Goal: Information Seeking & Learning: Learn about a topic

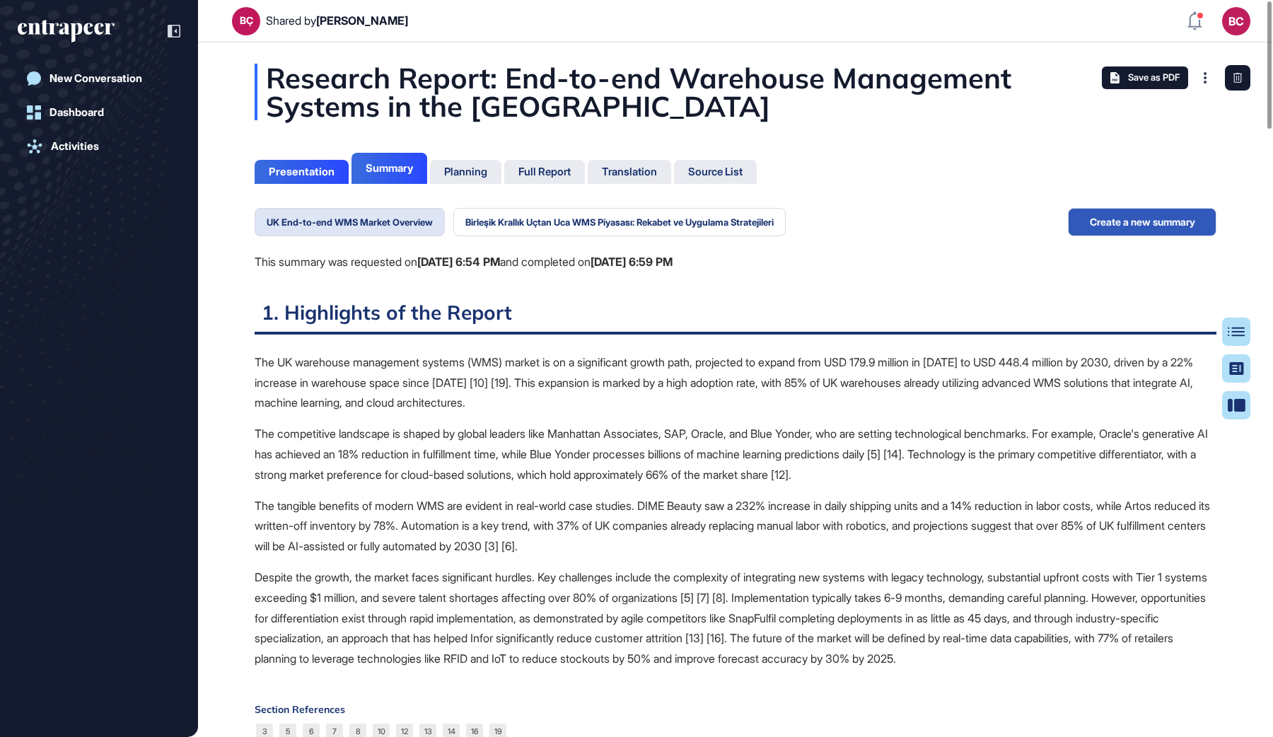
scroll to position [6, 1]
click at [539, 103] on div "Research Report: End-to-end Warehouse Management Systems in the [GEOGRAPHIC_DAT…" at bounding box center [736, 92] width 962 height 57
drag, startPoint x: 259, startPoint y: 77, endPoint x: 491, endPoint y: 106, distance: 233.9
click at [452, 97] on div "Research Report: End-to-end Warehouse Management Systems in the [GEOGRAPHIC_DAT…" at bounding box center [736, 92] width 962 height 57
click at [495, 106] on div "Research Report: End-to-end Warehouse Management Systems in the [GEOGRAPHIC_DAT…" at bounding box center [736, 92] width 962 height 57
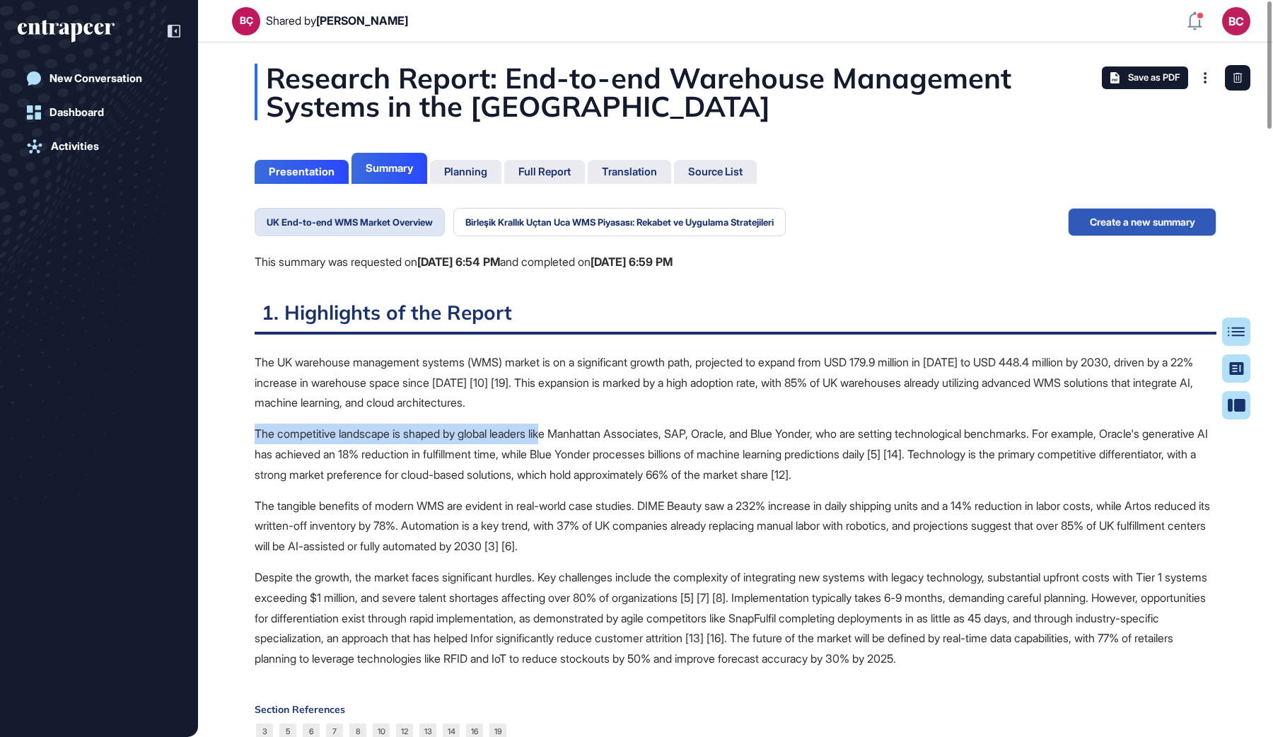
drag, startPoint x: 560, startPoint y: 425, endPoint x: 630, endPoint y: 415, distance: 70.7
click at [630, 415] on div "The UK warehouse management systems (WMS) market is on a significant growth pat…" at bounding box center [736, 510] width 962 height 317
click at [628, 416] on div "The UK warehouse management systems (WMS) market is on a significant growth pat…" at bounding box center [736, 510] width 962 height 317
drag, startPoint x: 389, startPoint y: 22, endPoint x: 248, endPoint y: 23, distance: 141.5
click at [248, 23] on header "BÇ Shared by [PERSON_NAME] bc Dashboard Profile My Content Request More Data" at bounding box center [636, 21] width 1273 height 42
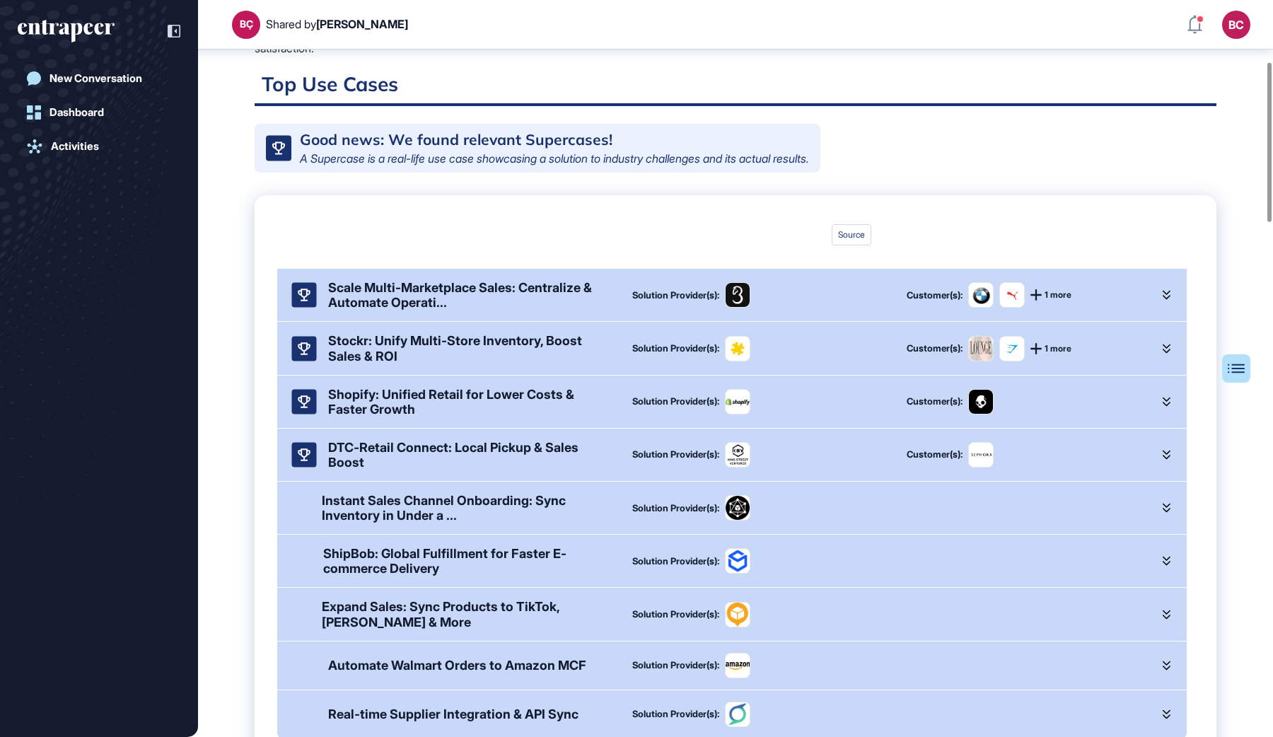
scroll to position [532, 0]
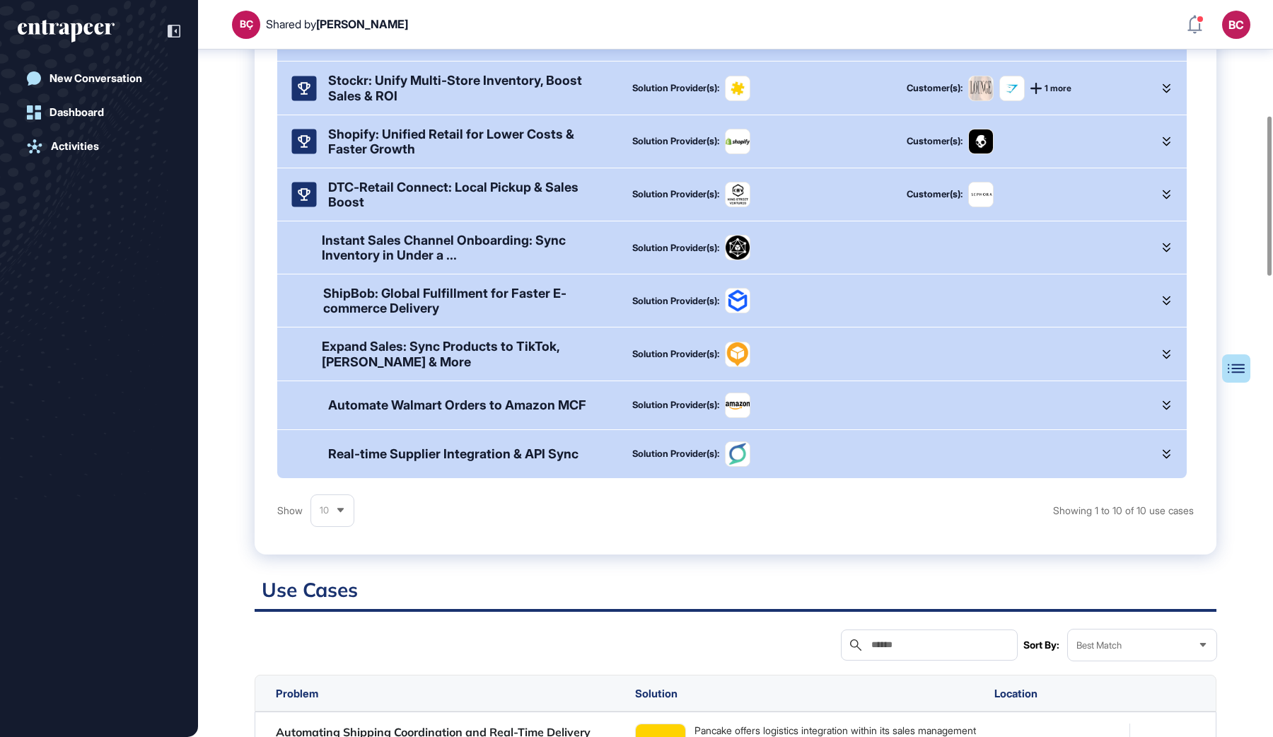
click at [1163, 449] on icon at bounding box center [1167, 454] width 8 height 10
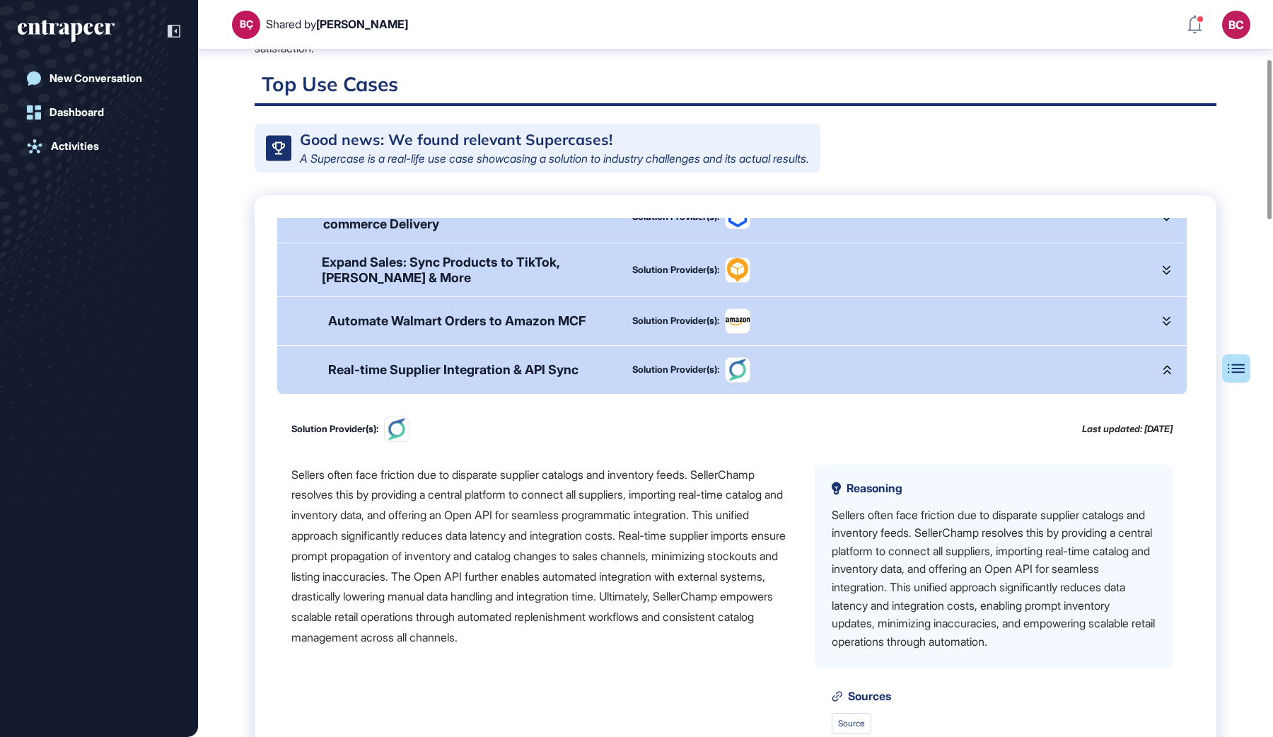
scroll to position [722, 0]
click at [1163, 318] on icon at bounding box center [1167, 323] width 8 height 10
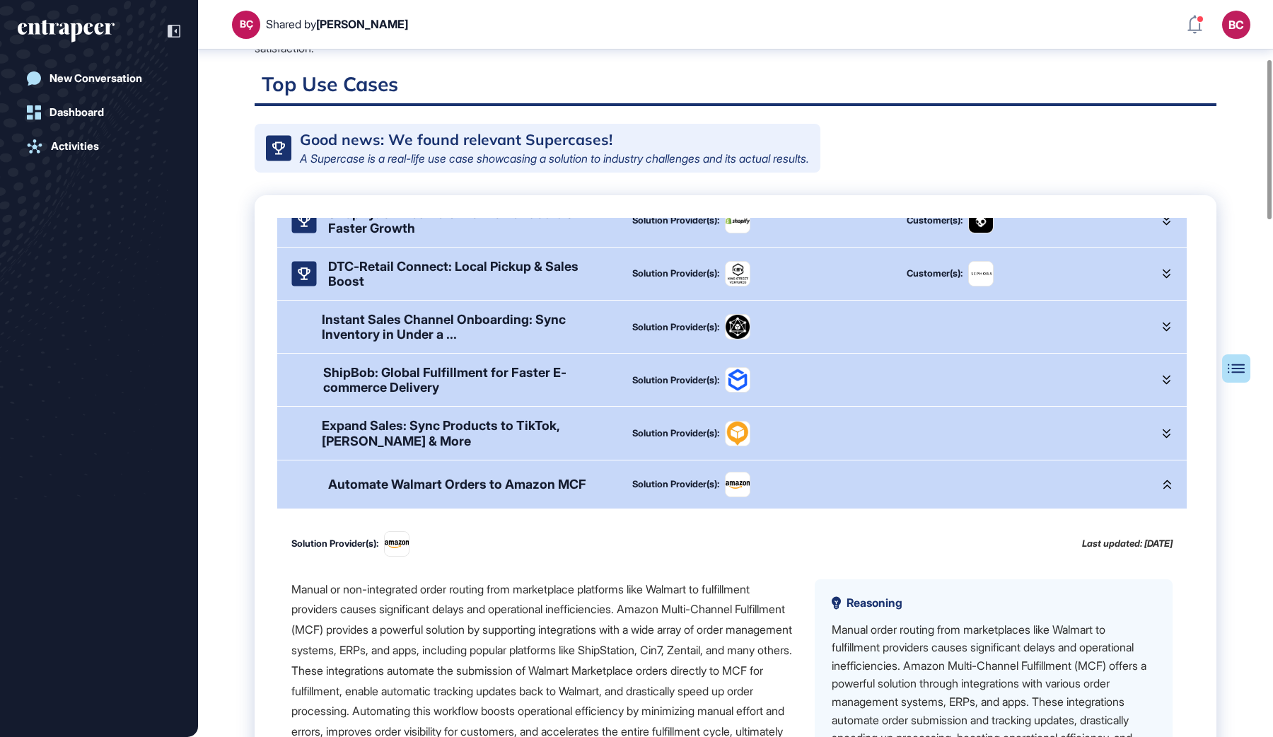
scroll to position [559, 0]
click at [1053, 422] on div "Solution Provider(s):" at bounding box center [885, 434] width 507 height 25
click at [1164, 420] on div at bounding box center [1167, 435] width 11 height 30
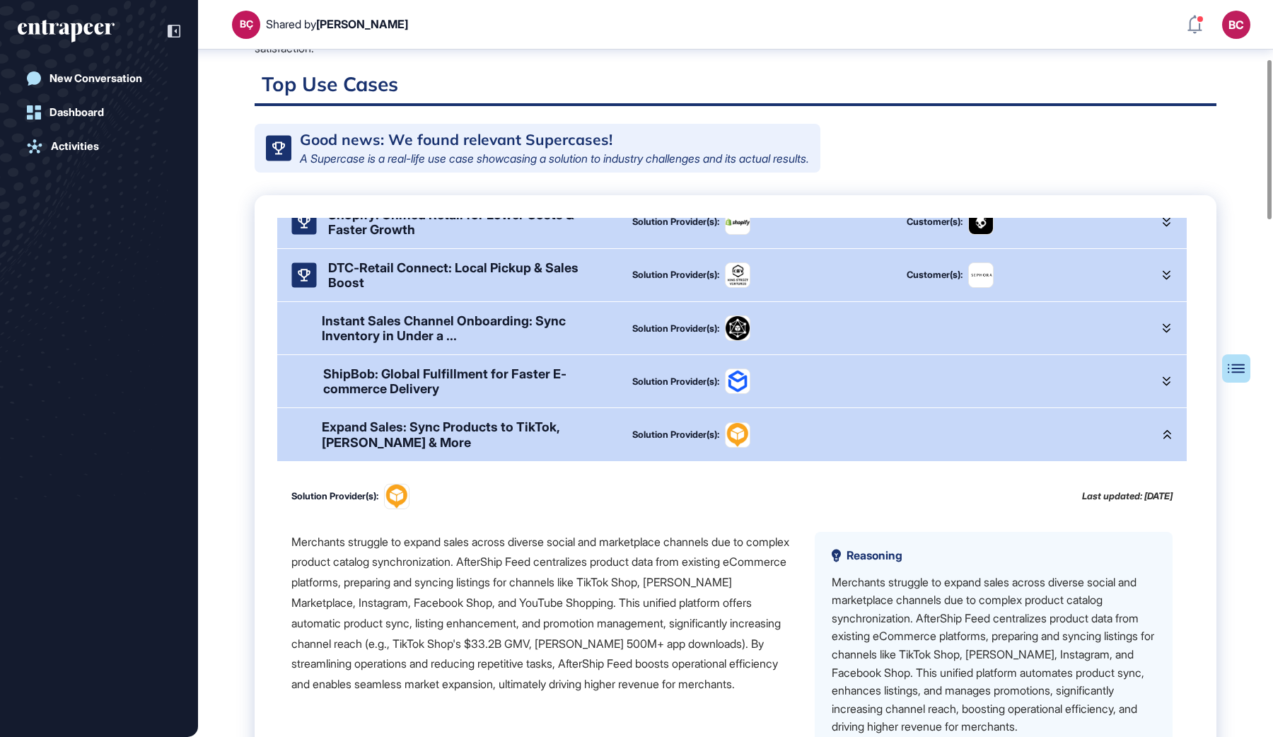
click at [1163, 376] on icon at bounding box center [1167, 381] width 8 height 10
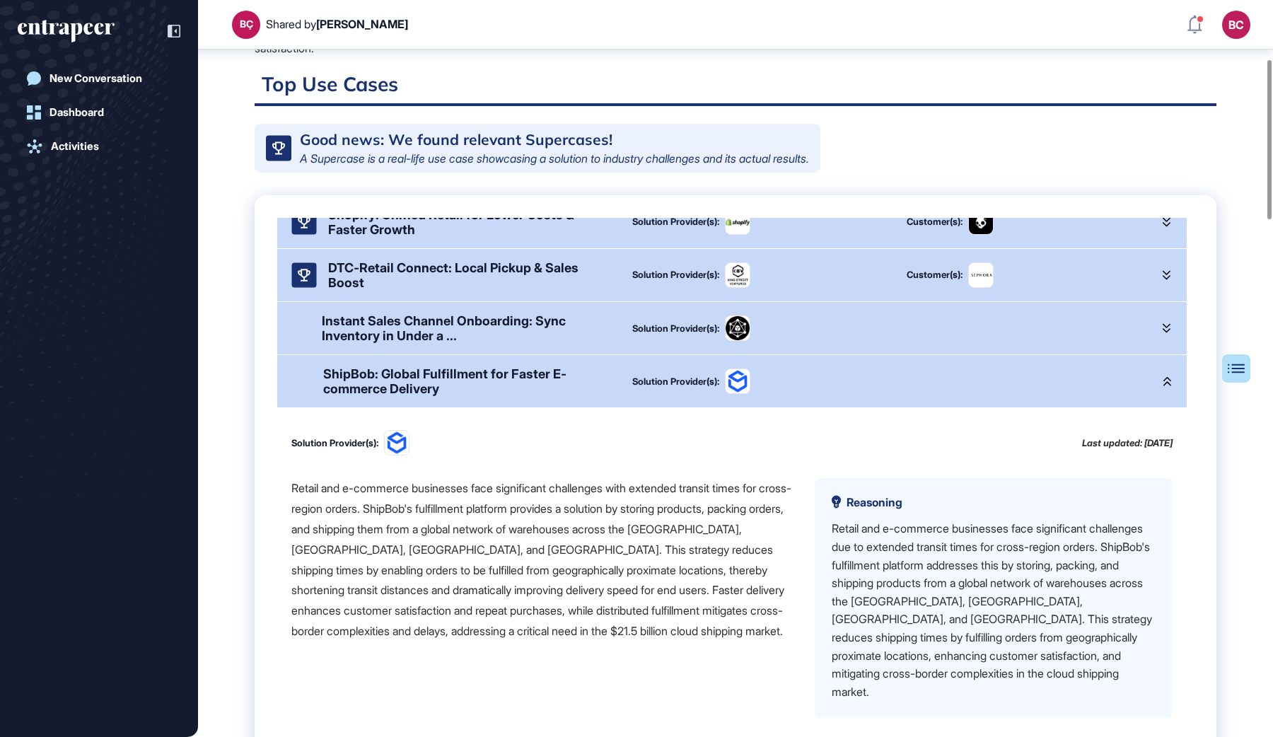
click at [1164, 313] on div at bounding box center [1167, 328] width 11 height 30
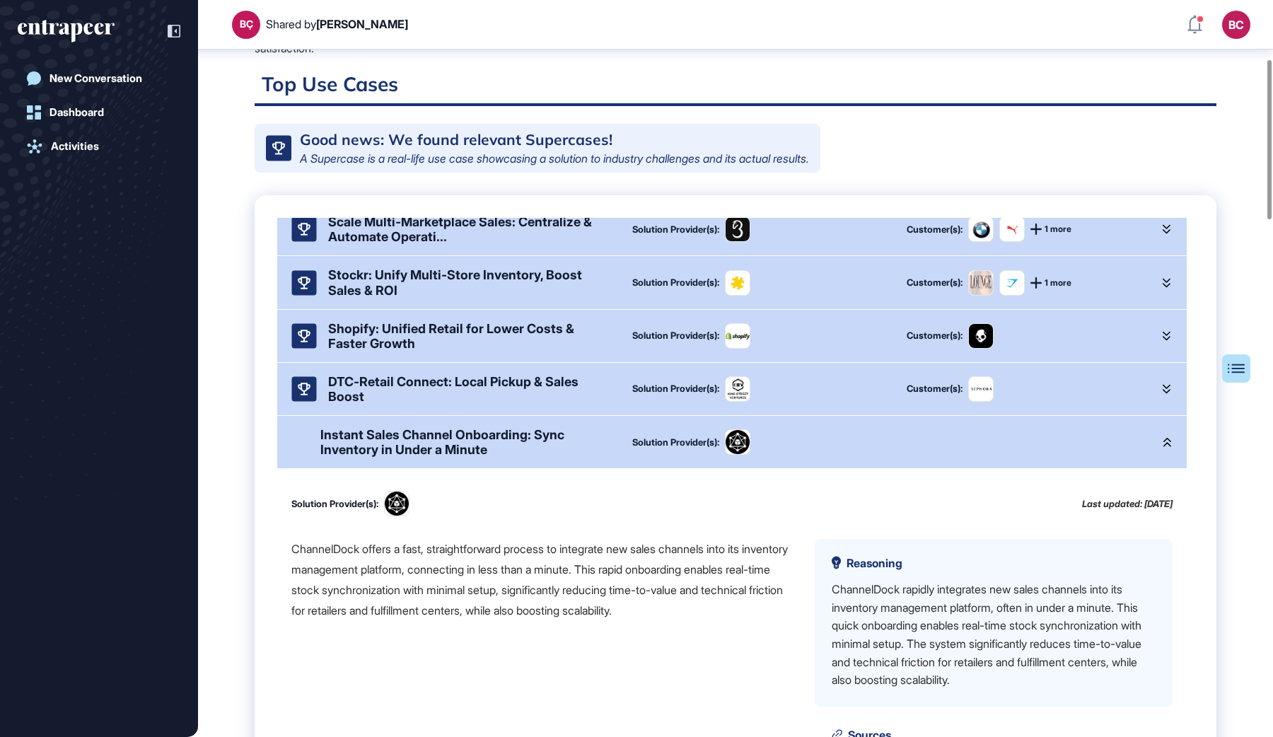
scroll to position [444, 0]
click at [1164, 376] on div at bounding box center [1167, 391] width 11 height 30
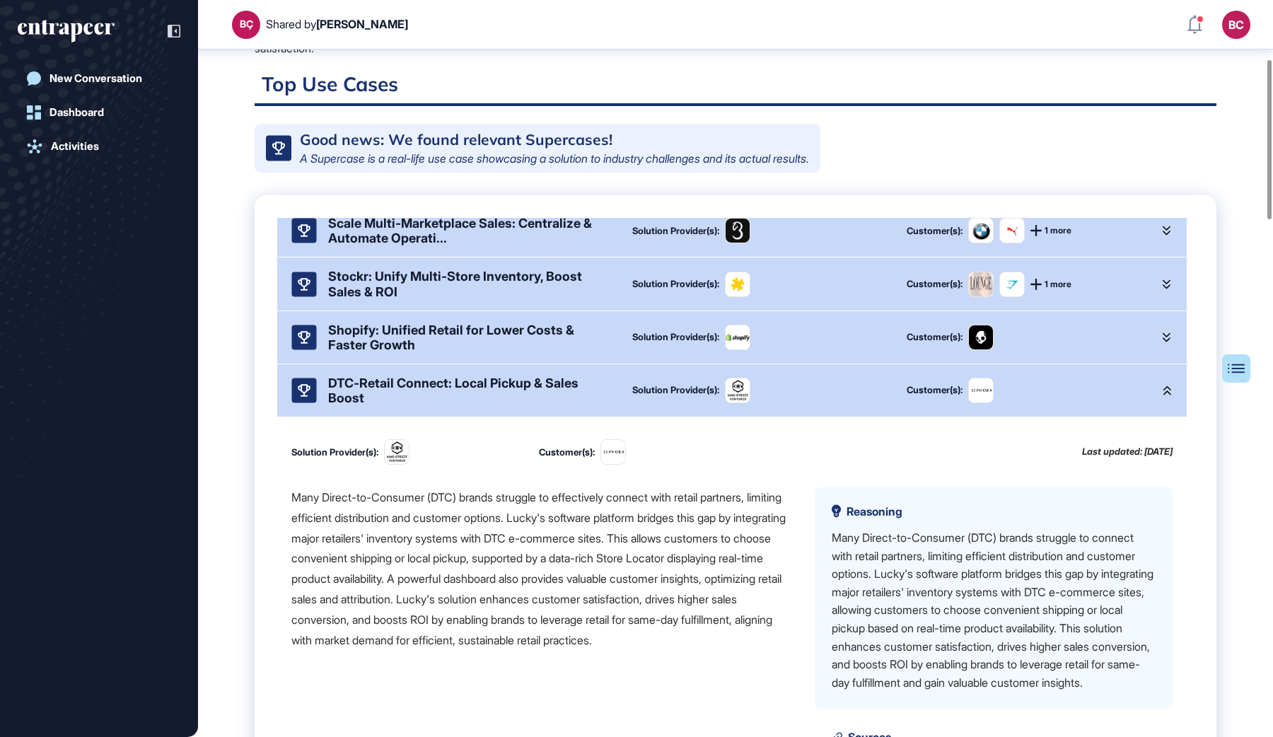
click at [1164, 323] on div at bounding box center [1167, 338] width 11 height 30
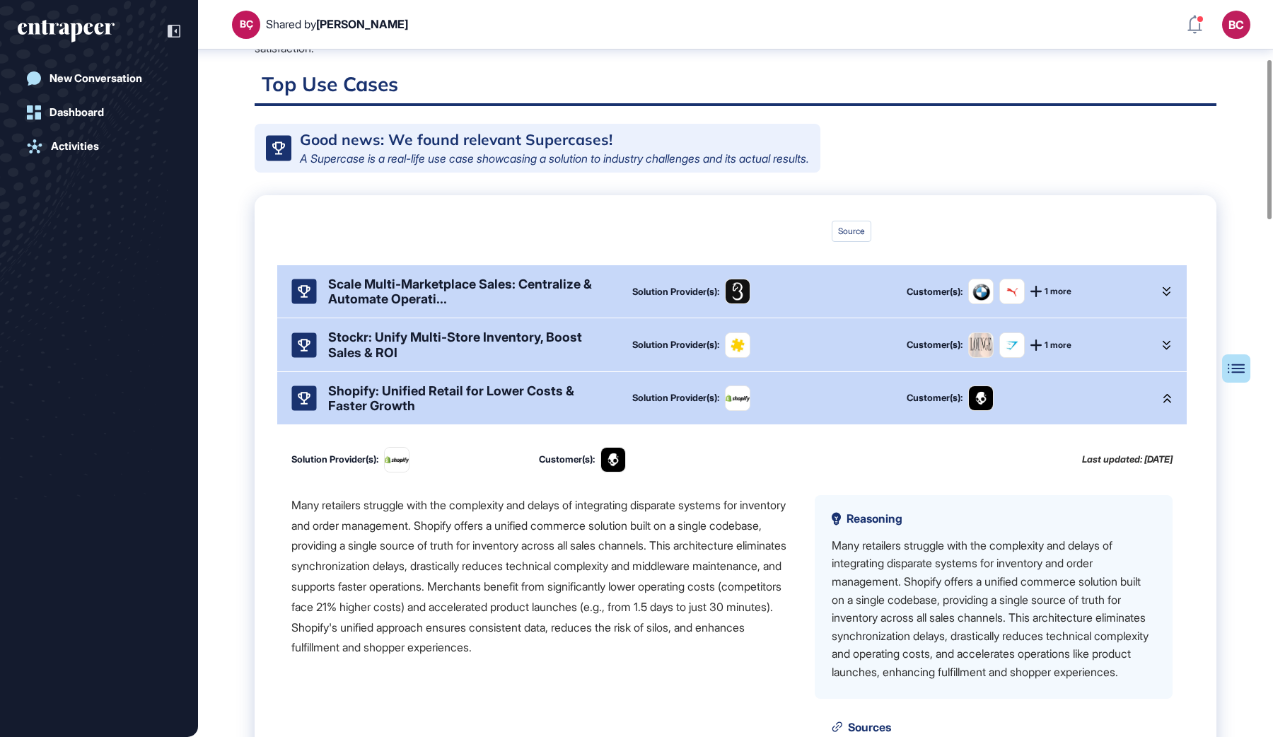
scroll to position [381, 0]
click at [1163, 342] on icon at bounding box center [1167, 346] width 8 height 9
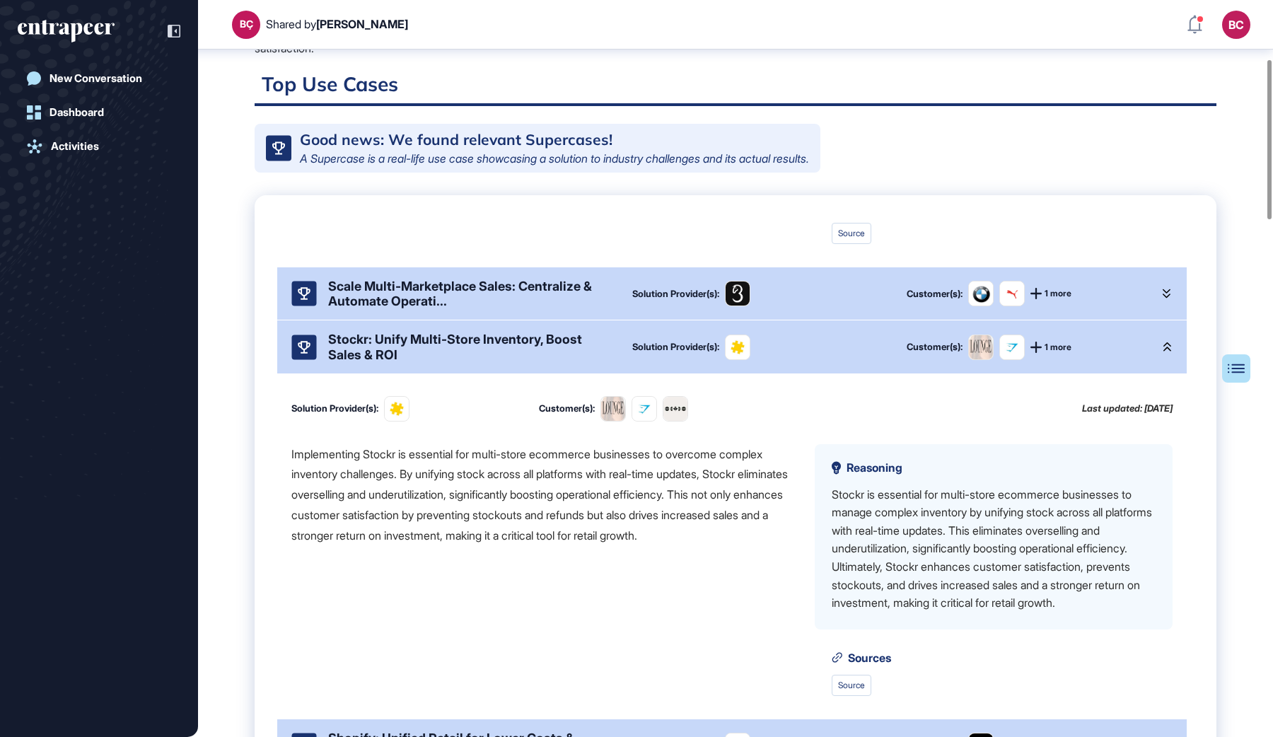
click at [1163, 289] on icon at bounding box center [1167, 294] width 8 height 10
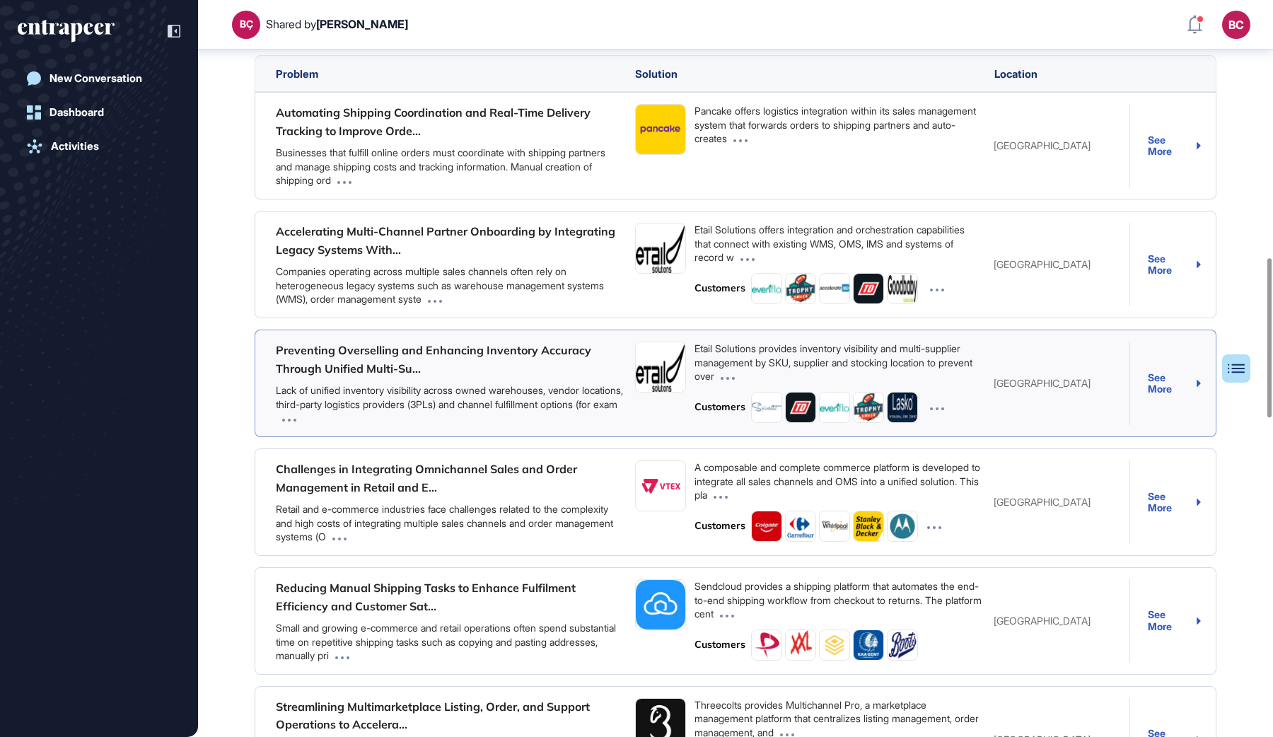
scroll to position [966, 0]
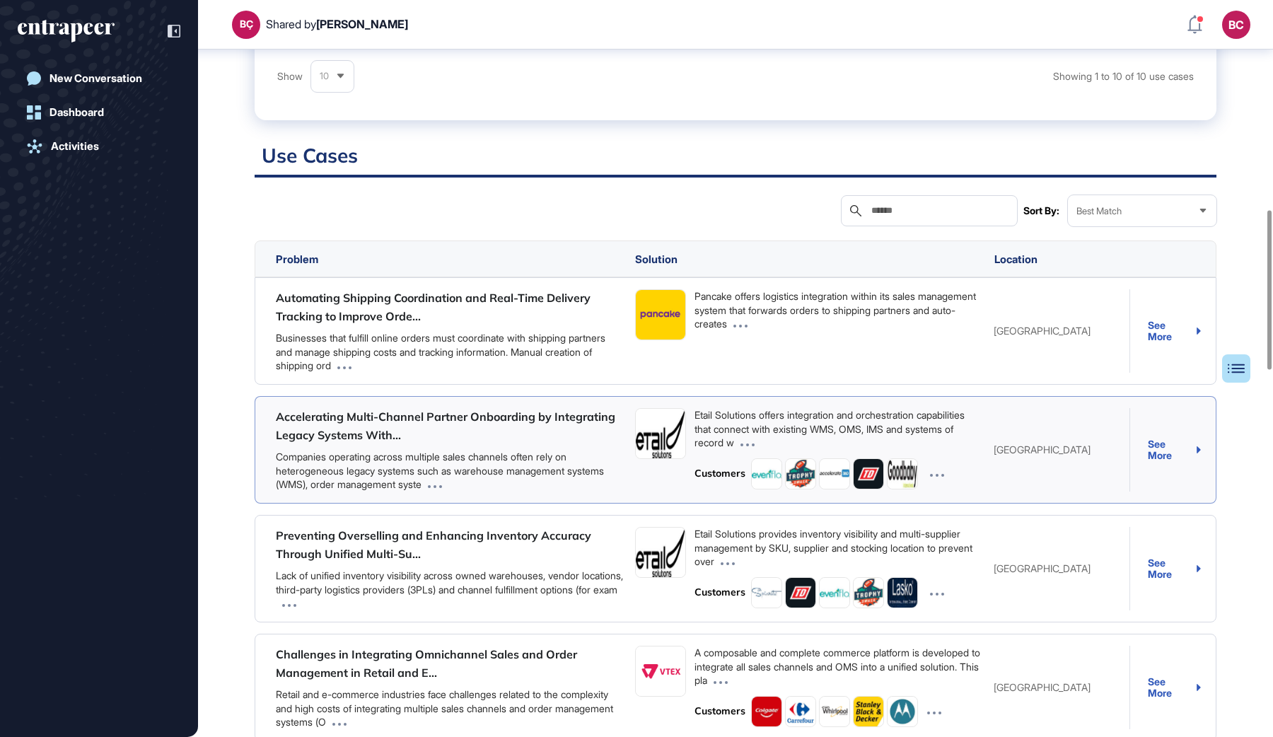
click at [937, 464] on span at bounding box center [937, 473] width 21 height 21
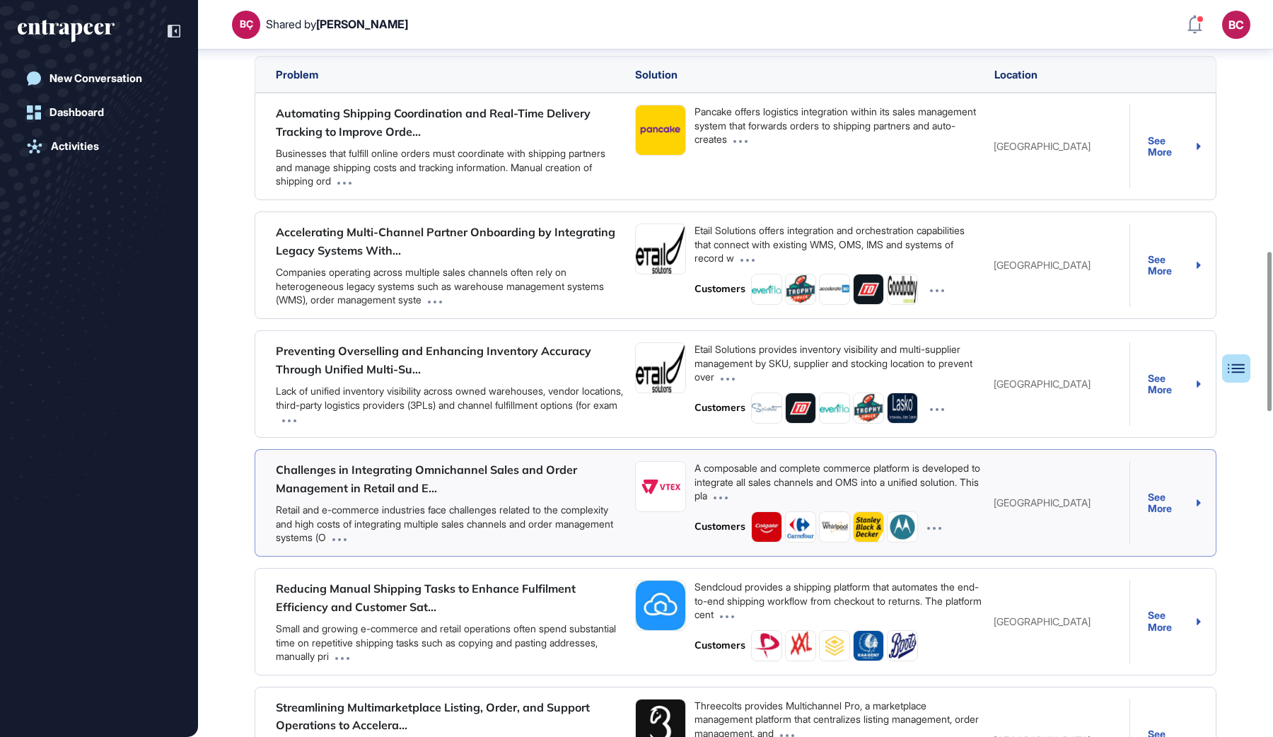
scroll to position [1158, 0]
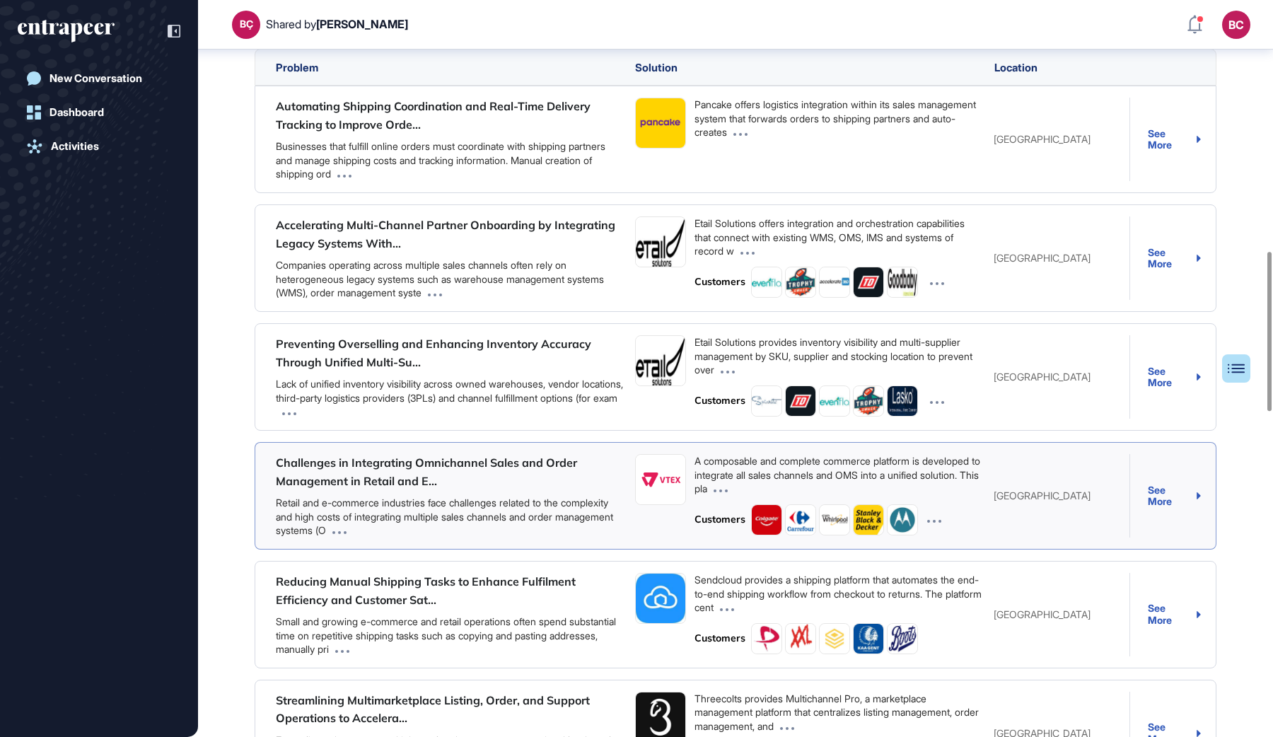
click at [930, 520] on icon at bounding box center [934, 521] width 14 height 3
click at [973, 509] on span at bounding box center [965, 519] width 21 height 21
click at [965, 509] on span at bounding box center [965, 519] width 21 height 21
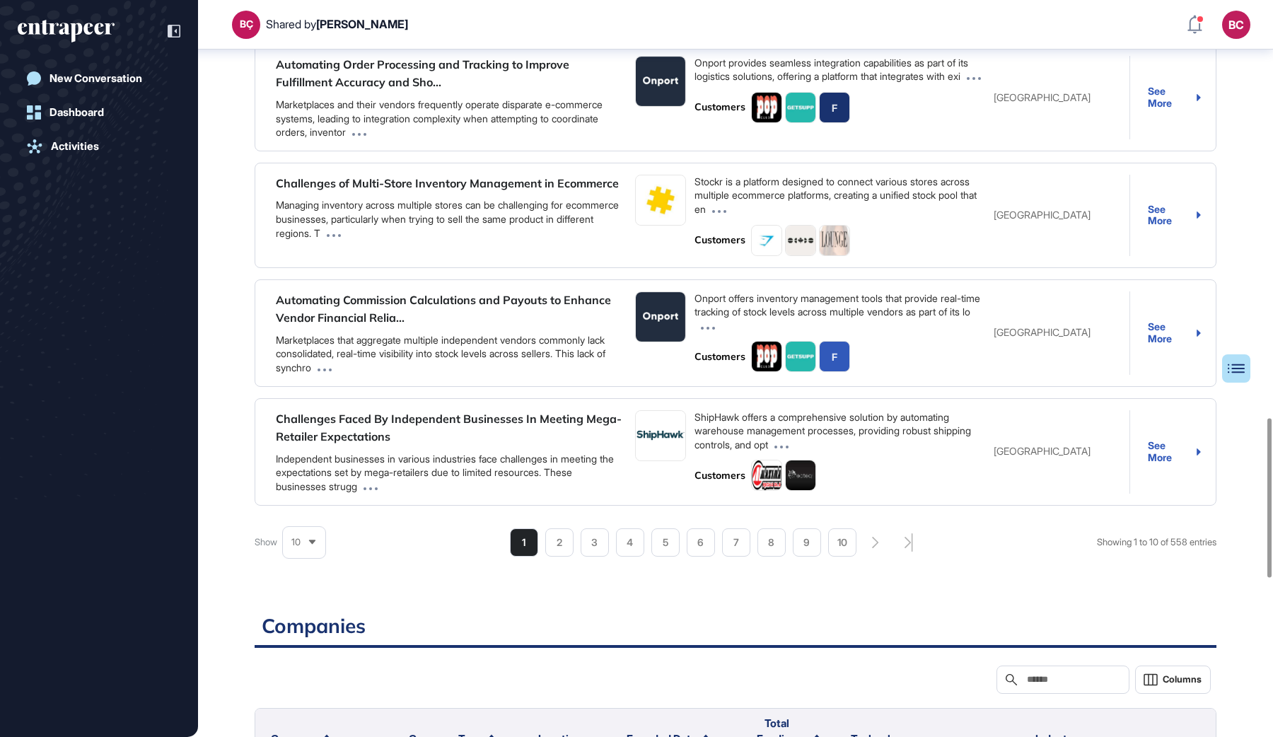
scroll to position [1972, 0]
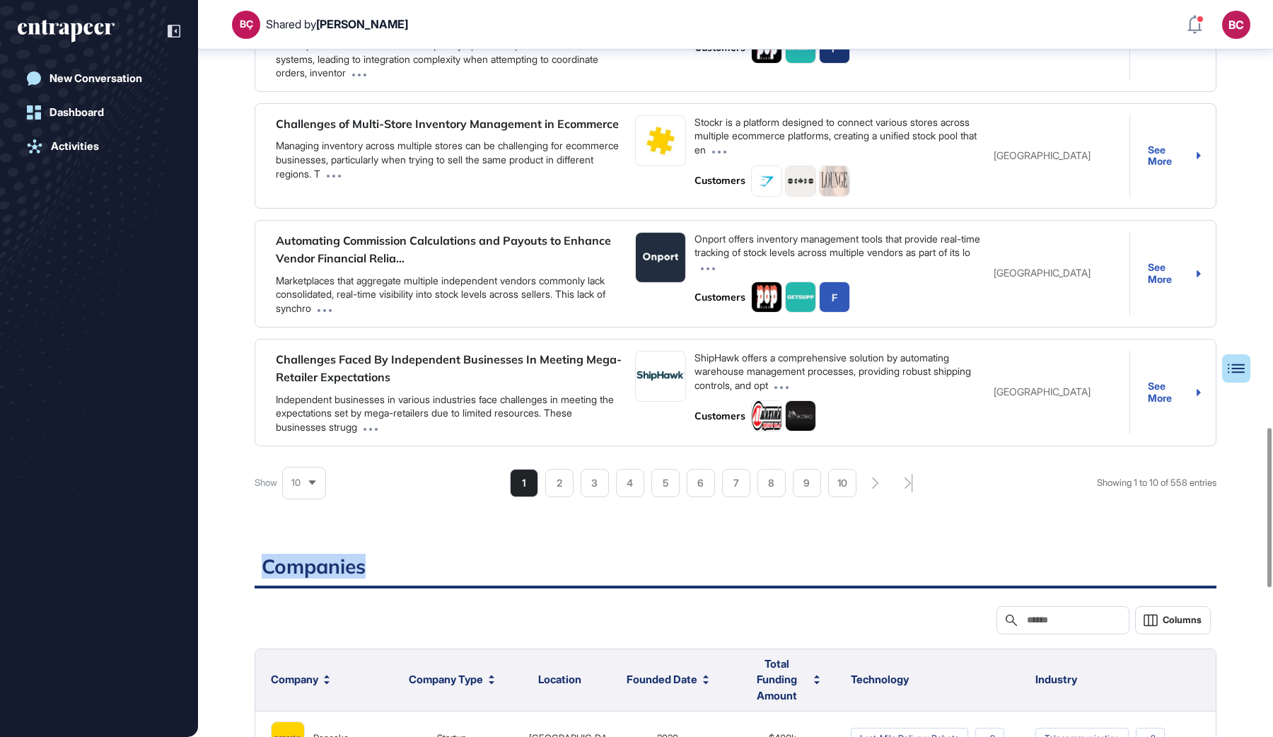
click at [279, 554] on h2 "Companies" at bounding box center [736, 571] width 962 height 35
click at [412, 554] on h2 "Companies" at bounding box center [736, 571] width 962 height 35
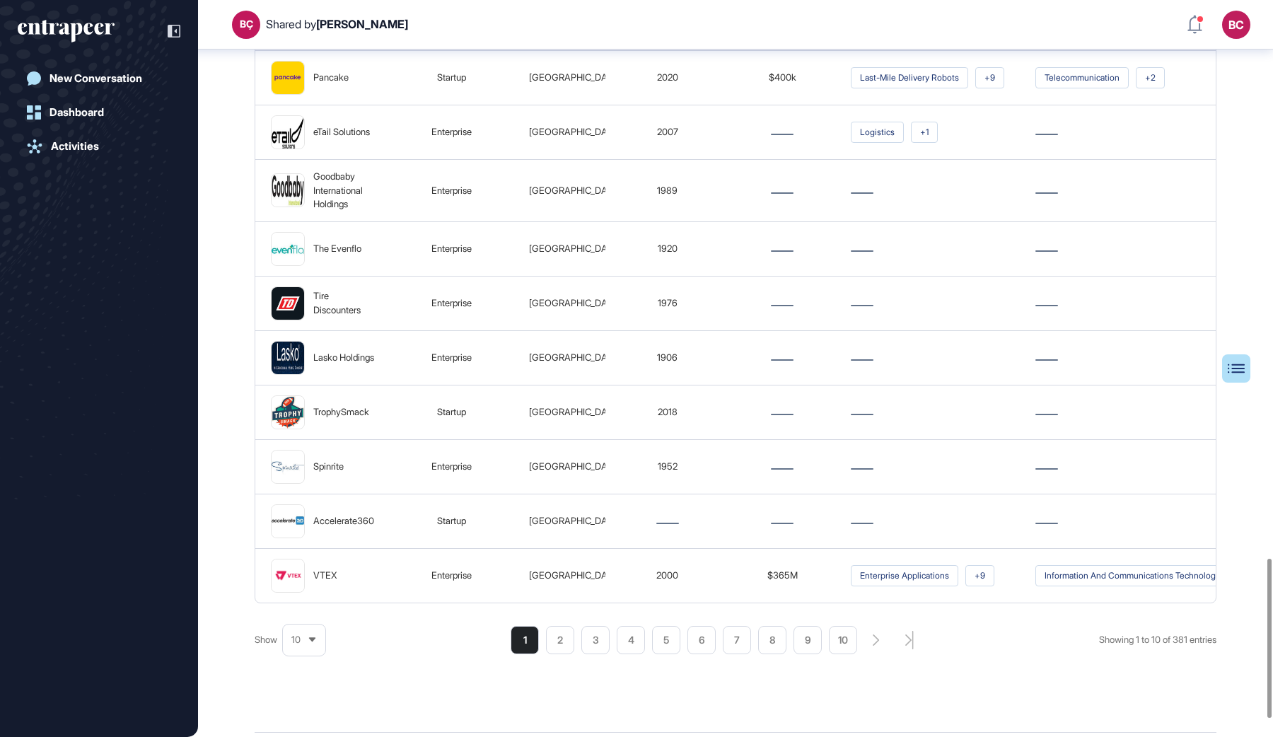
scroll to position [2659, 0]
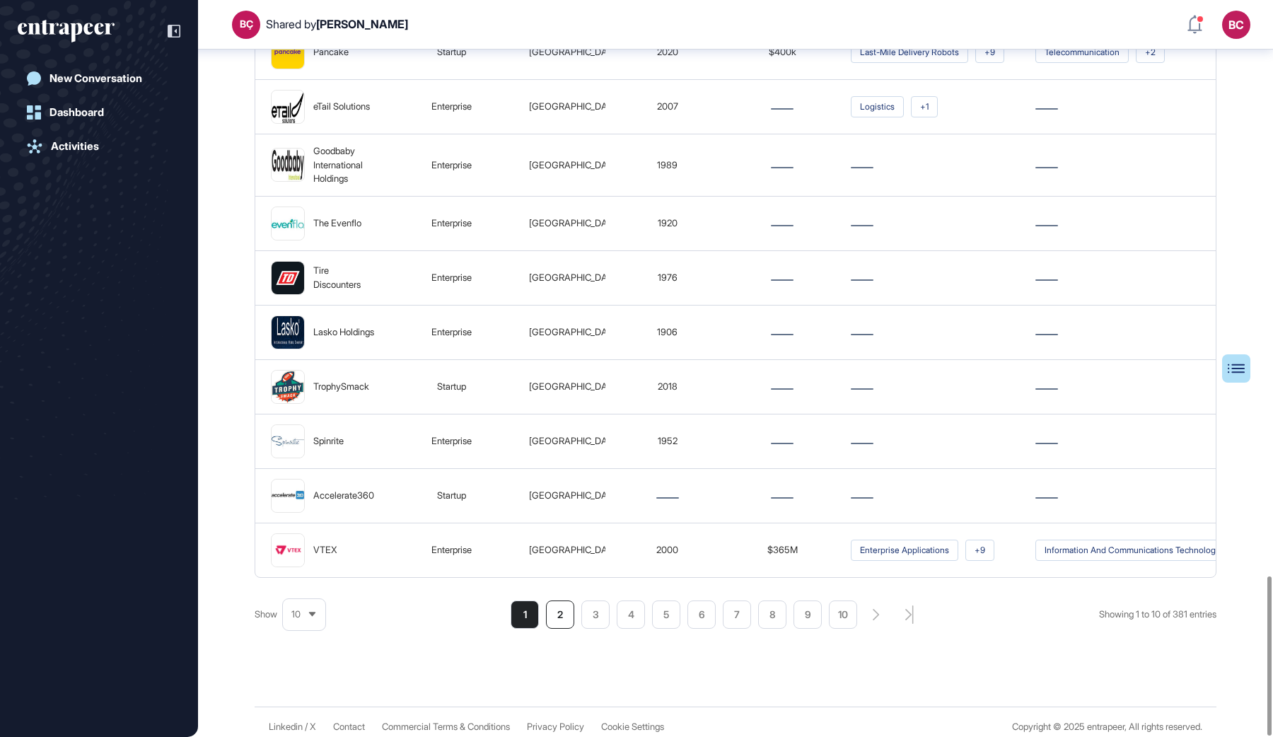
click at [552, 604] on li "2" at bounding box center [560, 615] width 28 height 28
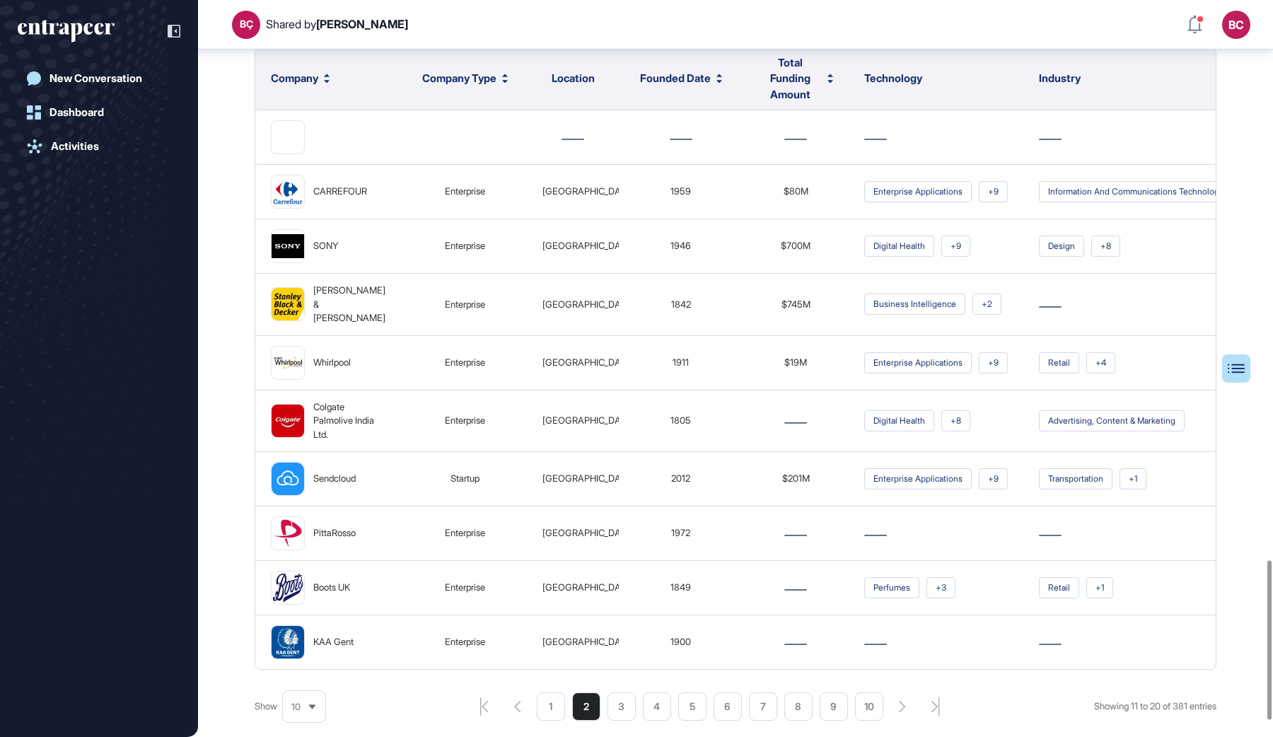
scroll to position [2573, 0]
click at [556, 696] on li "1" at bounding box center [551, 707] width 28 height 28
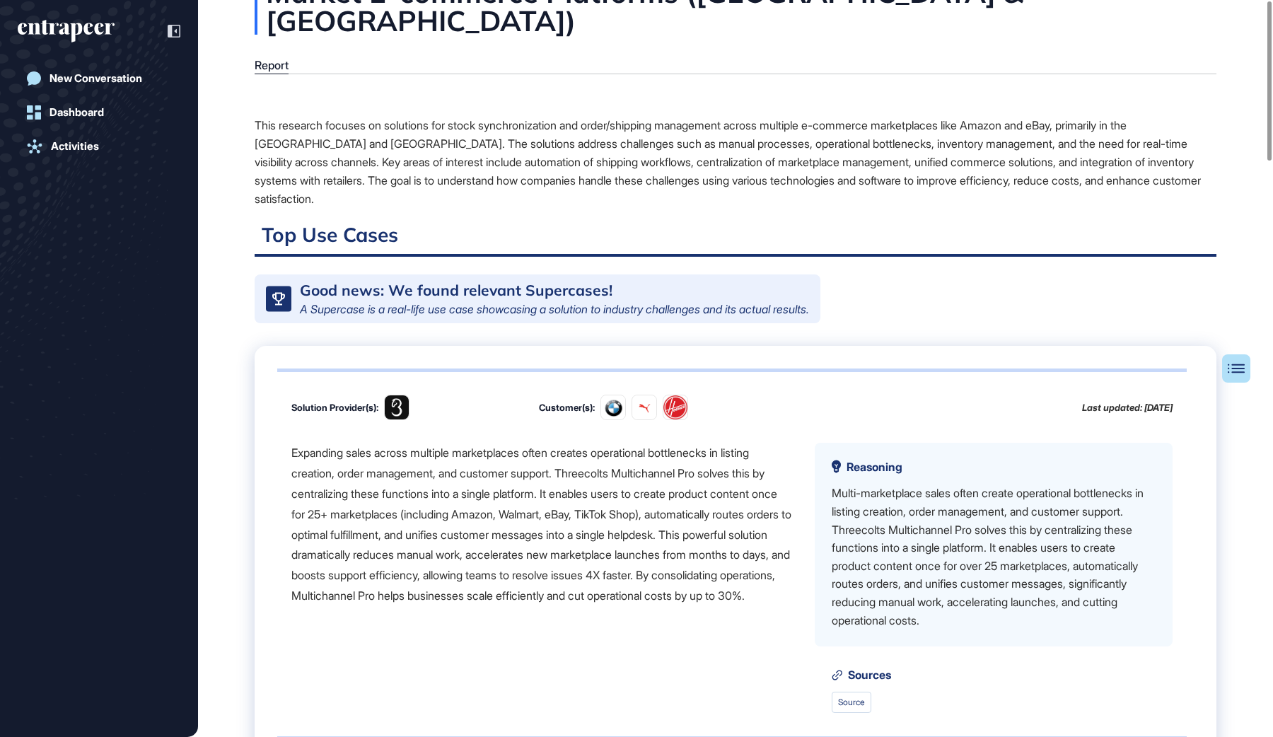
scroll to position [0, 0]
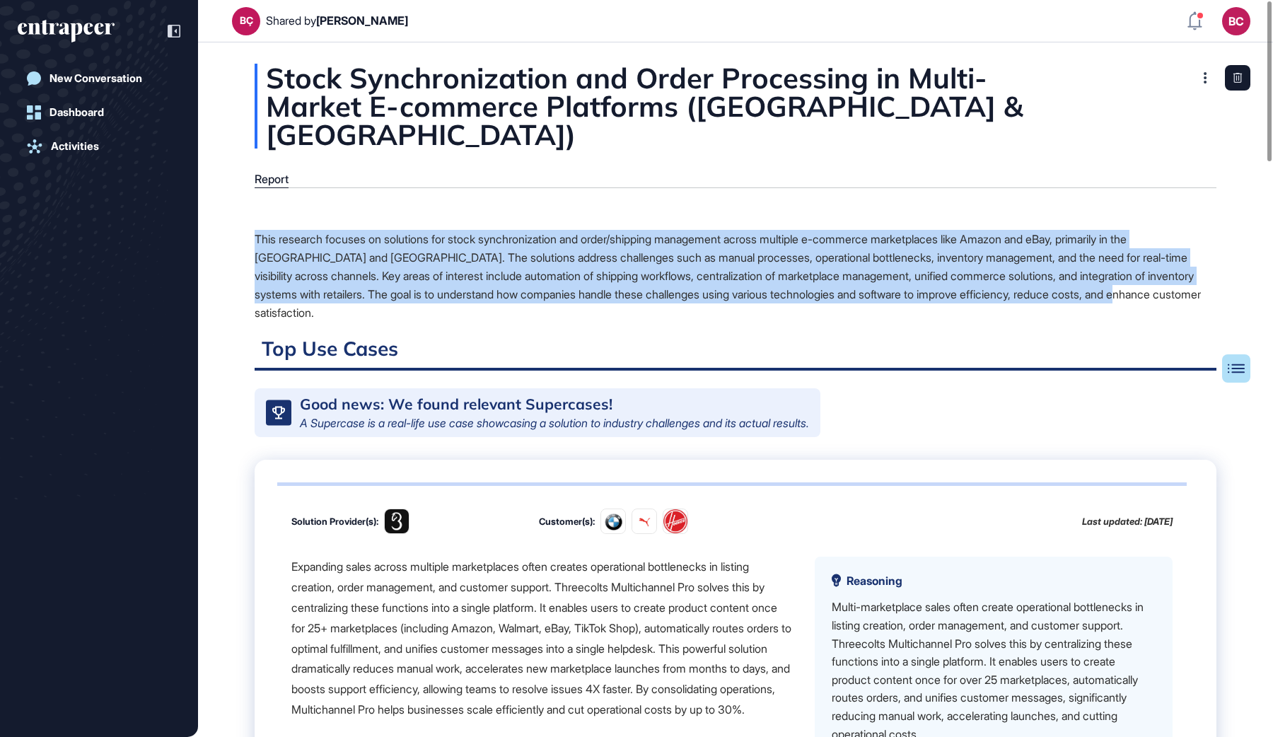
drag, startPoint x: 250, startPoint y: 204, endPoint x: 436, endPoint y: 284, distance: 201.9
click at [436, 284] on div "This research focuses on solutions for stock synchronization and order/shipping…" at bounding box center [736, 276] width 962 height 92
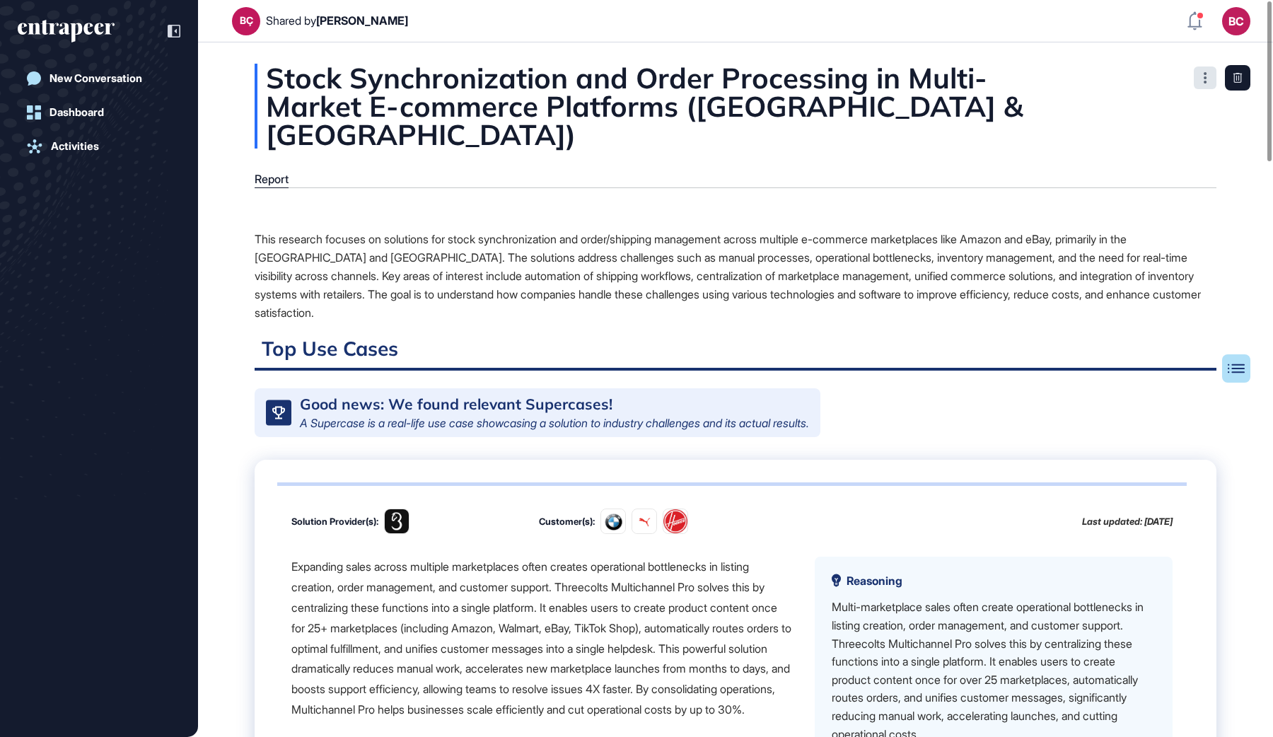
click at [1201, 81] on div at bounding box center [1205, 78] width 23 height 23
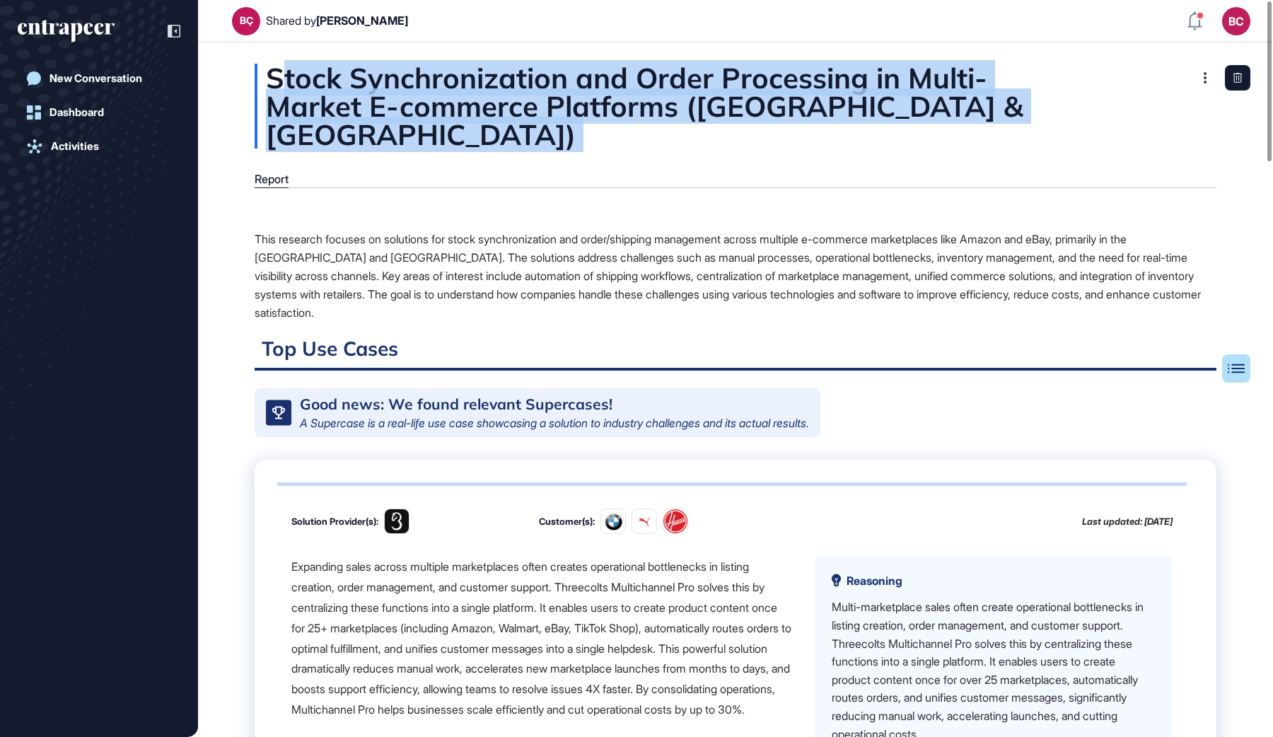
drag, startPoint x: 282, startPoint y: 81, endPoint x: 1044, endPoint y: 142, distance: 764.4
click at [942, 101] on div "Stock Synchronization and Order Processing in Multi-Market E-commerce Platforms…" at bounding box center [736, 106] width 962 height 85
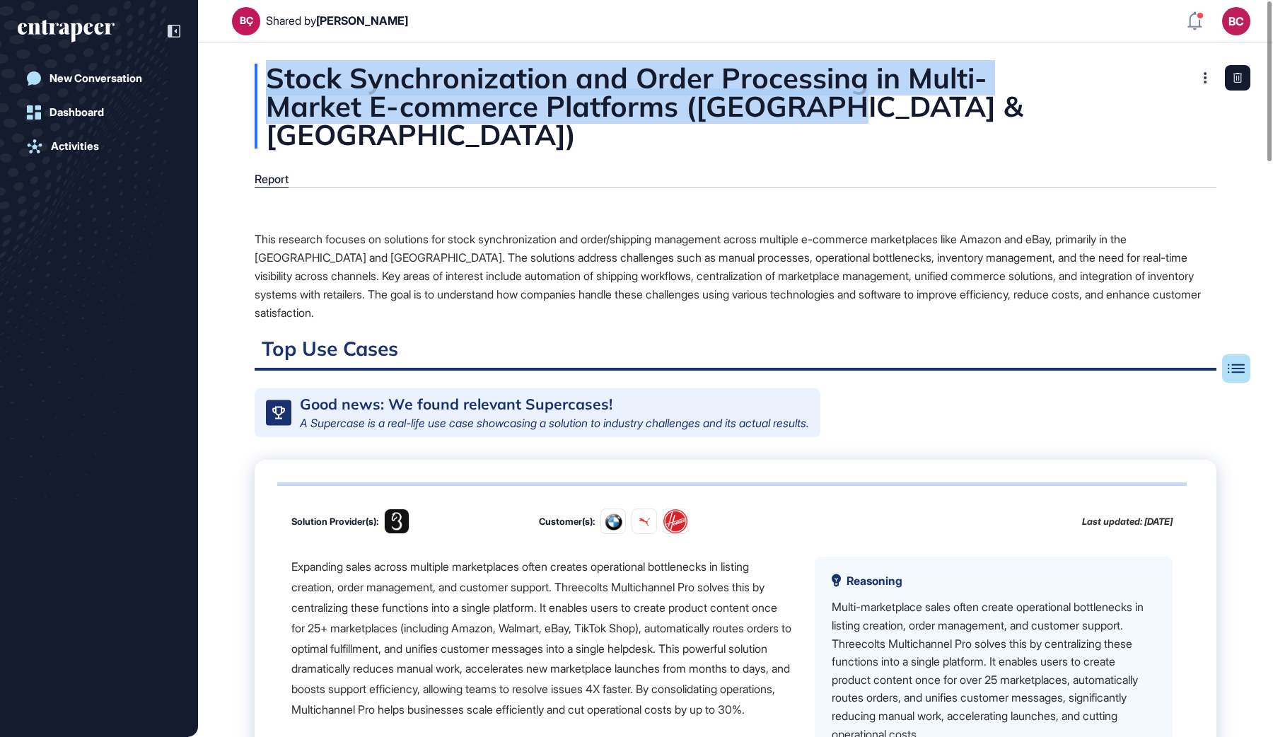
drag, startPoint x: 855, startPoint y: 100, endPoint x: 272, endPoint y: 94, distance: 582.3
click at [272, 94] on div "Stock Synchronization and Order Processing in Multi-Market E-commerce Platforms…" at bounding box center [736, 106] width 962 height 85
click at [270, 86] on div "Stock Synchronization and Order Processing in Multi-Market E-commerce Platforms…" at bounding box center [736, 106] width 962 height 85
drag, startPoint x: 271, startPoint y: 74, endPoint x: 994, endPoint y: 109, distance: 723.9
click at [994, 109] on div "Stock Synchronization and Order Processing in Multi-Market E-commerce Platforms…" at bounding box center [736, 106] width 962 height 85
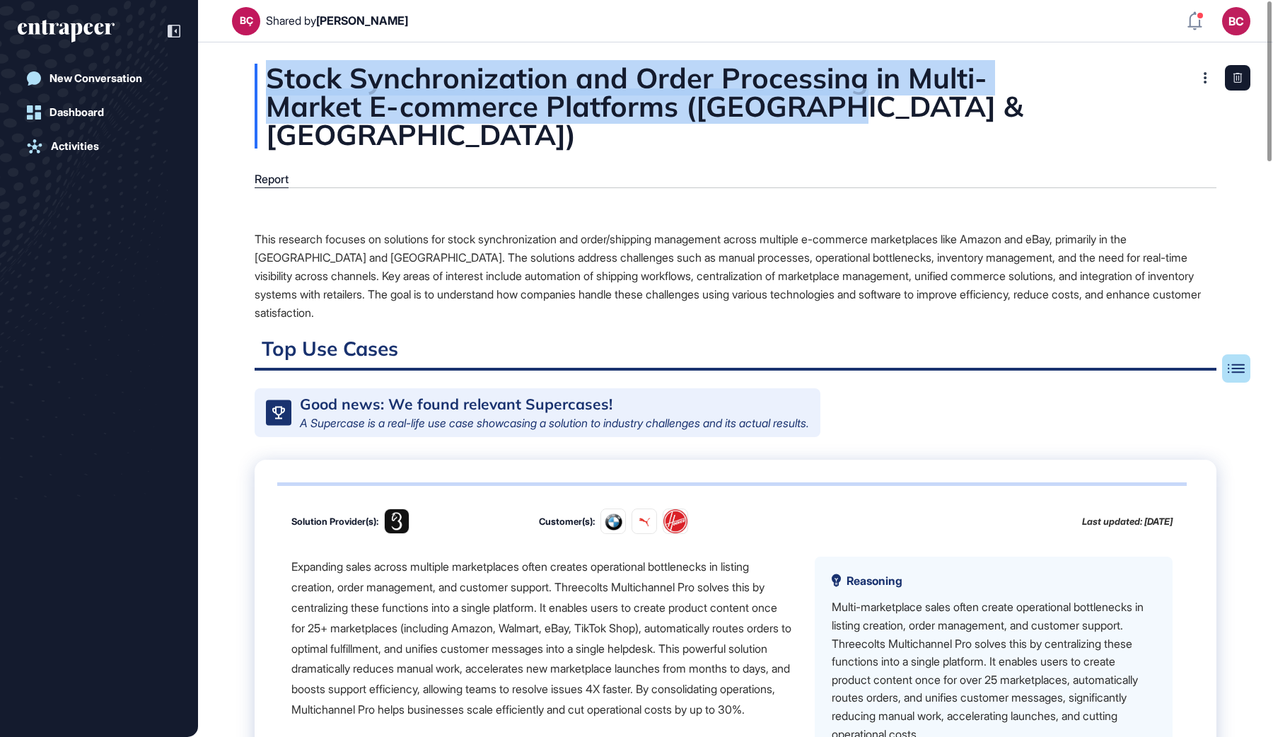
click at [905, 112] on div "Stock Synchronization and Order Processing in Multi-Market E-commerce Platforms…" at bounding box center [736, 106] width 962 height 85
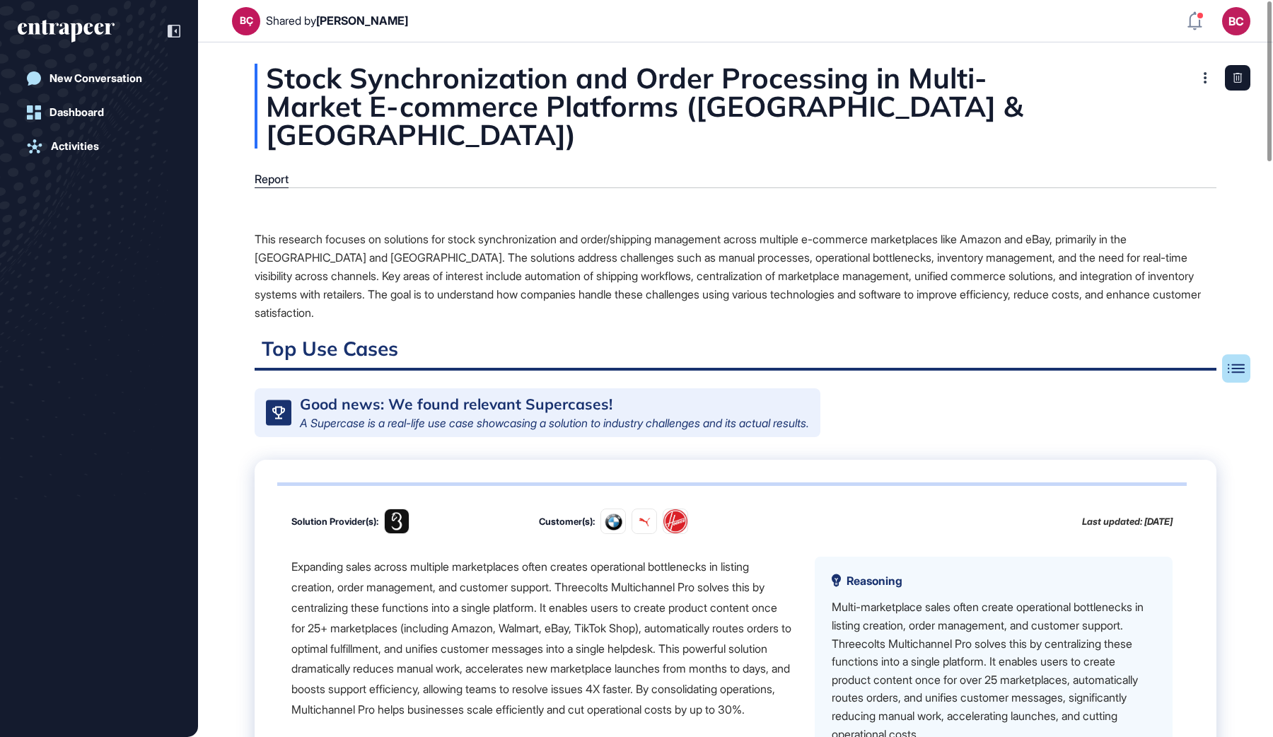
click at [277, 72] on div "Stock Synchronization and Order Processing in Multi-Market E-commerce Platforms…" at bounding box center [736, 106] width 962 height 85
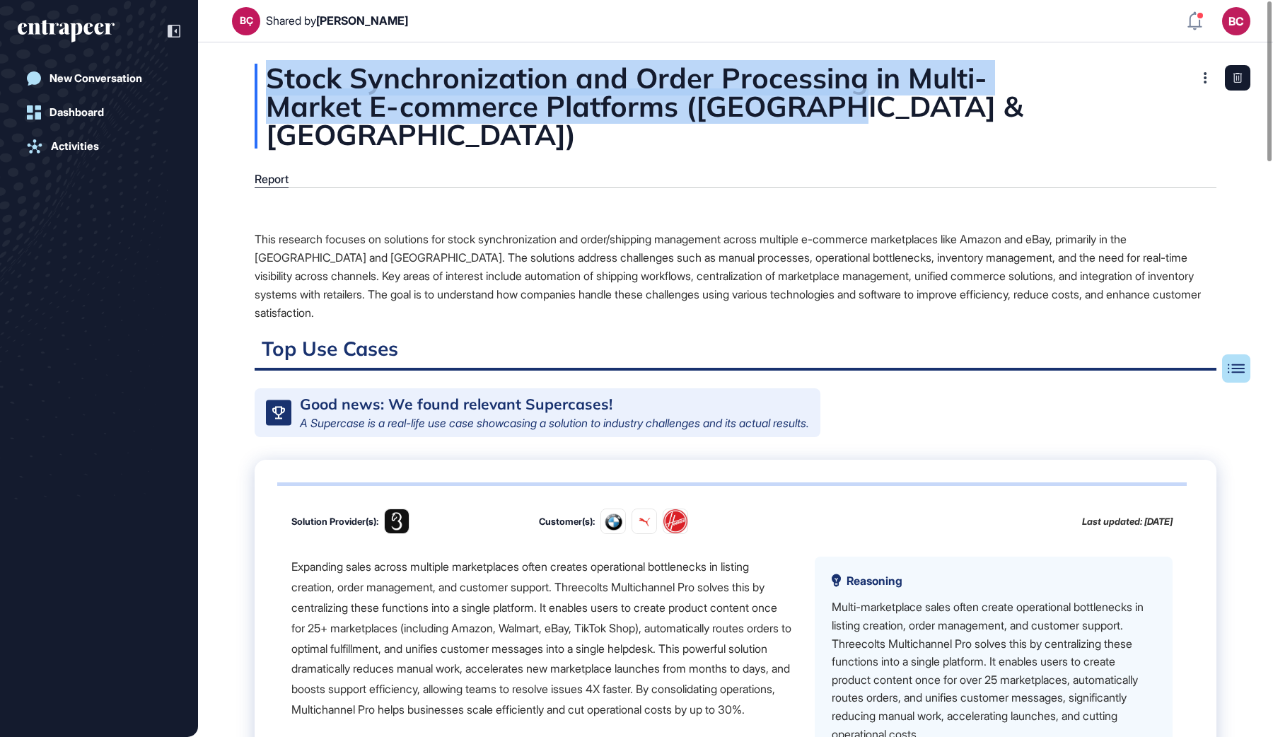
drag, startPoint x: 269, startPoint y: 73, endPoint x: 874, endPoint y: 110, distance: 606.7
click at [874, 110] on div "Stock Synchronization and Order Processing in Multi-Market E-commerce Platforms…" at bounding box center [736, 106] width 962 height 85
